Goal: Task Accomplishment & Management: Manage account settings

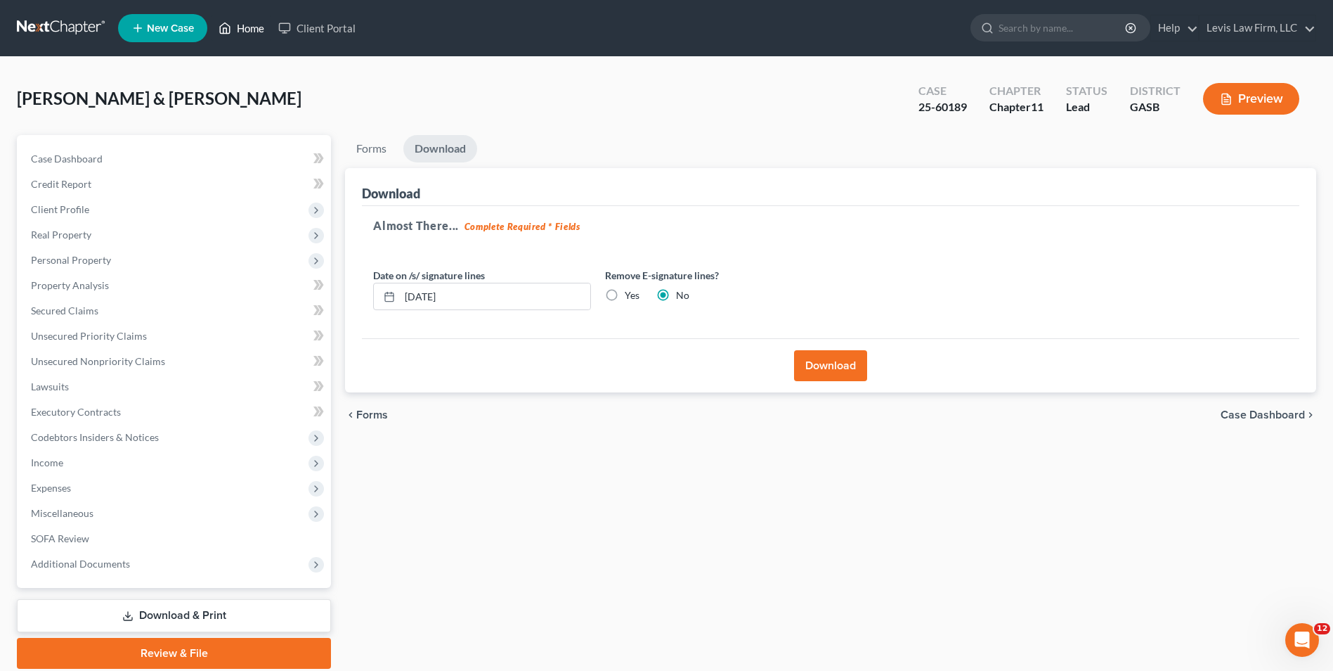
click at [244, 25] on link "Home" at bounding box center [242, 27] width 60 height 25
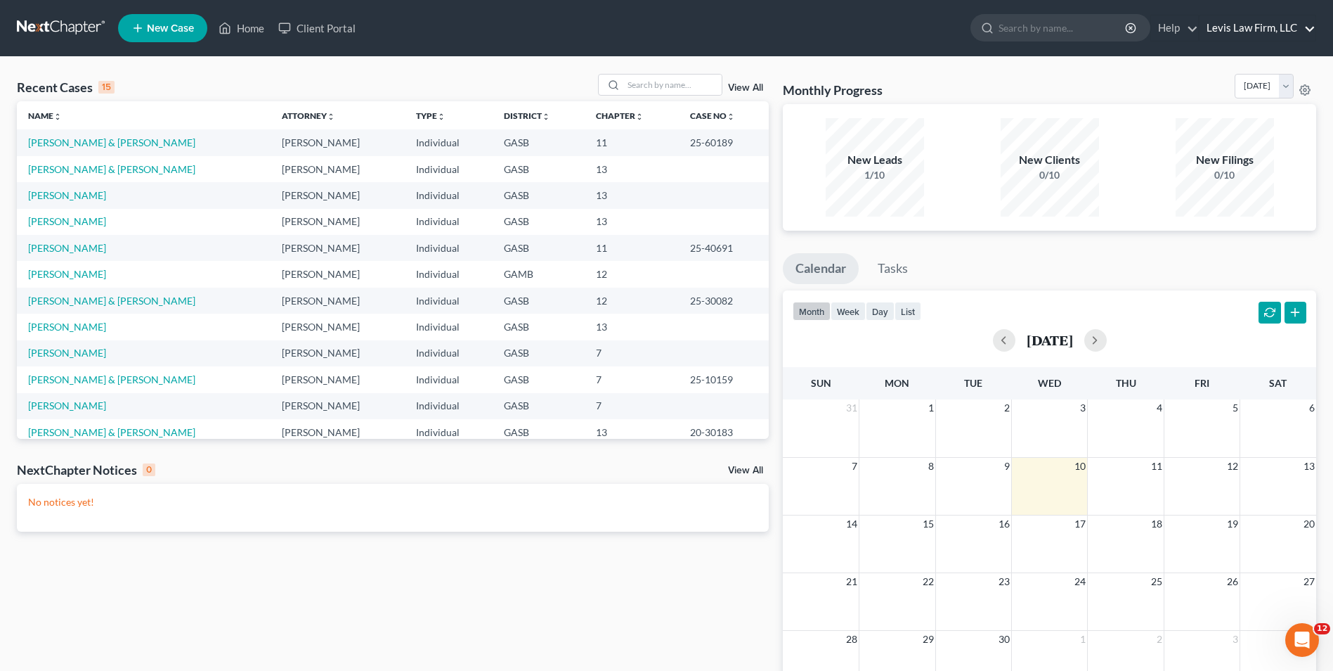
click at [1269, 28] on link "Levis Law Firm, LLC" at bounding box center [1258, 27] width 116 height 25
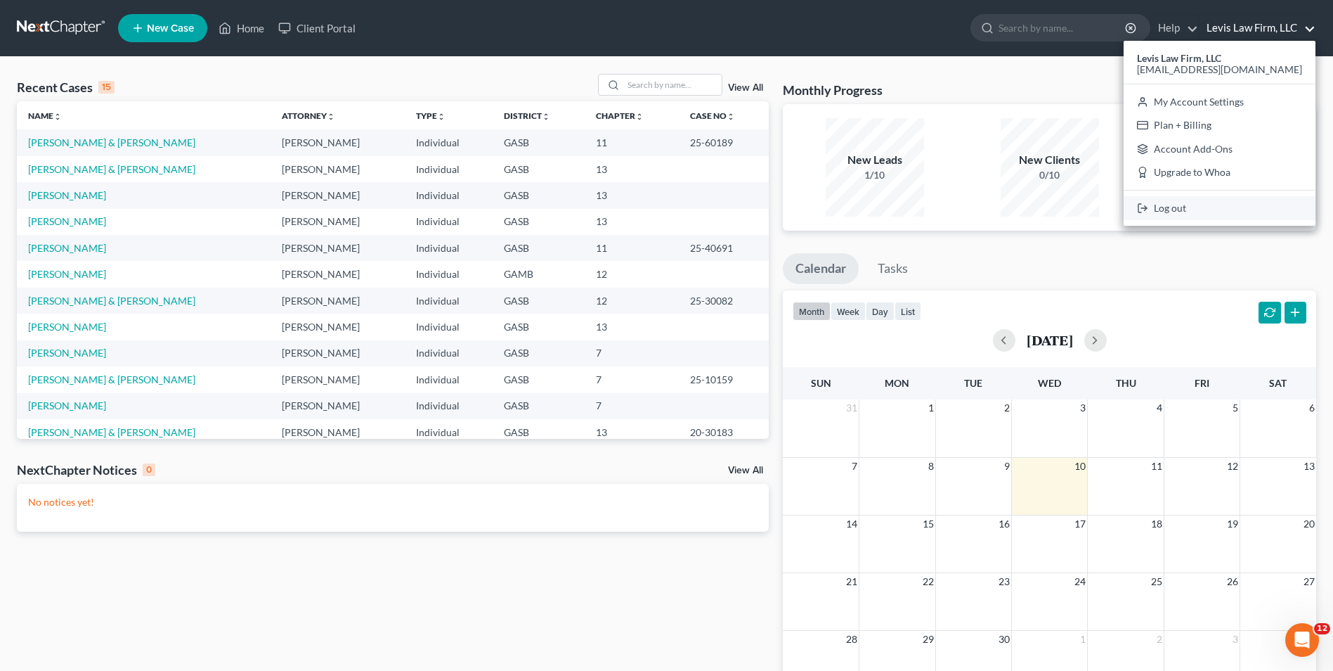
click at [1186, 209] on link "Log out" at bounding box center [1220, 208] width 192 height 24
